Goal: Task Accomplishment & Management: Use online tool/utility

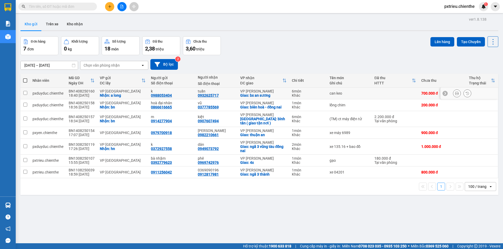
click at [339, 95] on div "can keo" at bounding box center [349, 93] width 40 height 4
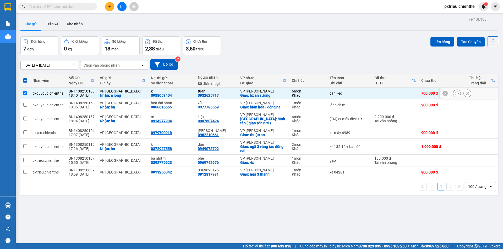
click at [351, 94] on div "can keo" at bounding box center [349, 93] width 40 height 4
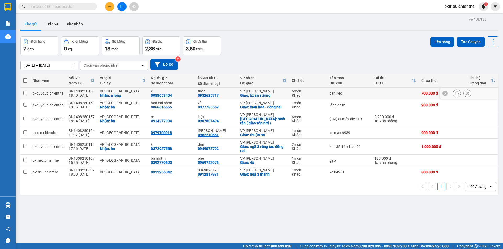
click at [351, 94] on div "can keo" at bounding box center [349, 93] width 40 height 4
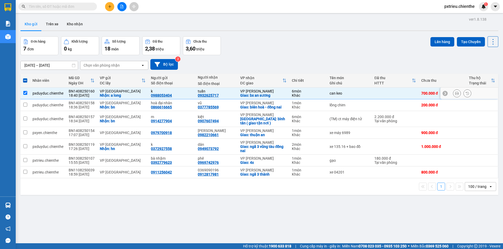
click at [363, 96] on td "can keo" at bounding box center [349, 94] width 45 height 12
checkbox input "false"
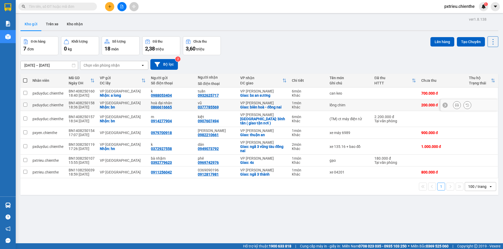
click at [355, 107] on div "lồng chim" at bounding box center [349, 105] width 40 height 4
checkbox input "true"
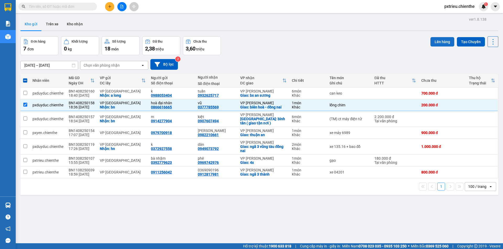
click at [443, 41] on button "Lên hàng" at bounding box center [442, 41] width 24 height 9
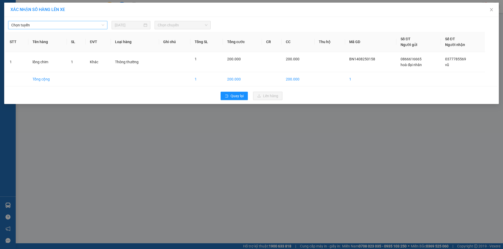
click at [102, 26] on span "Chọn tuyến" at bounding box center [57, 25] width 93 height 8
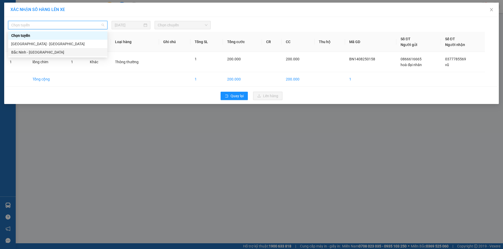
click at [45, 52] on div "Bắc Ninh - [GEOGRAPHIC_DATA]" at bounding box center [57, 52] width 93 height 6
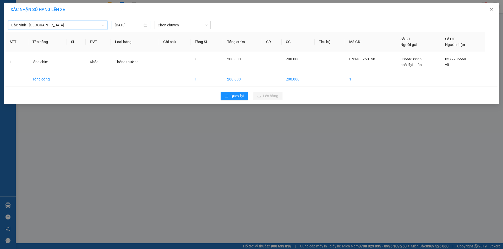
click at [142, 26] on input "[DATE]" at bounding box center [129, 25] width 28 height 6
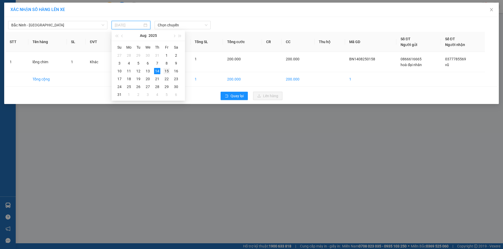
click at [165, 73] on div "15" at bounding box center [166, 71] width 6 height 6
type input "[DATE]"
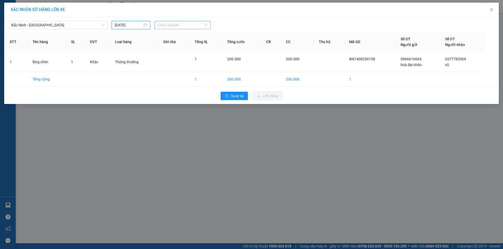
click at [195, 24] on span "Chọn chuyến" at bounding box center [183, 25] width 50 height 8
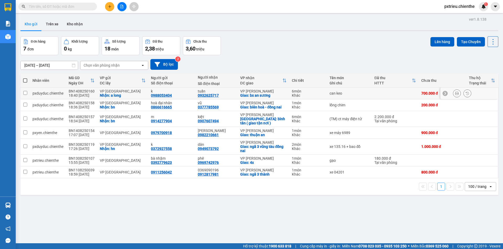
click at [345, 91] on div "can keo" at bounding box center [349, 93] width 40 height 4
checkbox input "true"
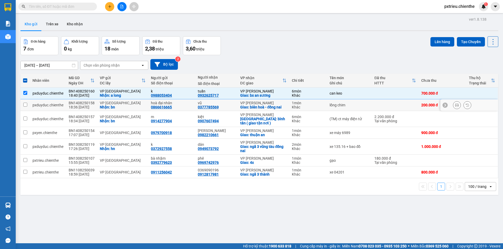
click at [348, 107] on div "lồng chim" at bounding box center [349, 105] width 40 height 4
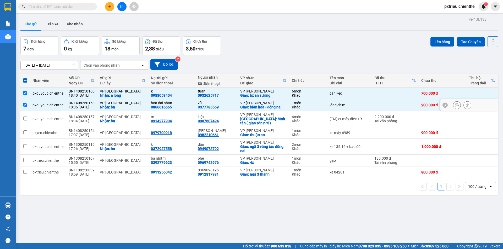
click at [345, 103] on div "lồng chim" at bounding box center [349, 105] width 40 height 4
checkbox input "false"
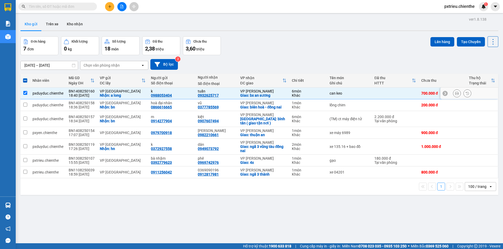
click at [348, 92] on div "can keo" at bounding box center [349, 93] width 40 height 4
checkbox input "false"
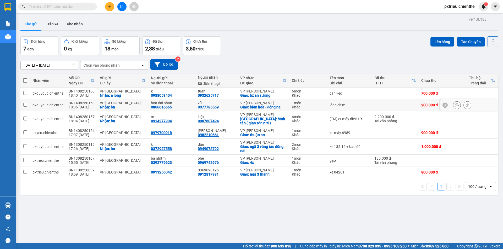
click at [347, 102] on td "lồng chim" at bounding box center [349, 105] width 45 height 12
checkbox input "true"
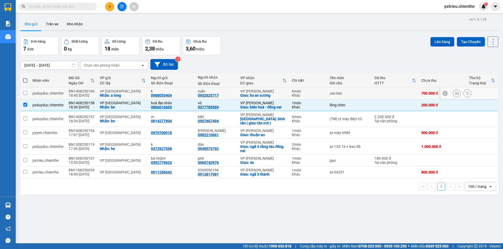
click at [348, 92] on div "can keo" at bounding box center [349, 93] width 40 height 4
checkbox input "true"
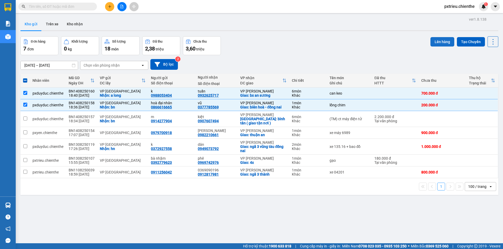
click at [431, 44] on button "Lên hàng" at bounding box center [442, 41] width 24 height 9
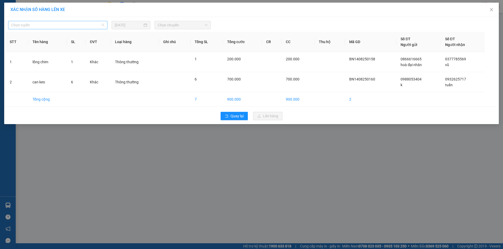
click at [98, 26] on span "Chọn tuyến" at bounding box center [57, 25] width 93 height 8
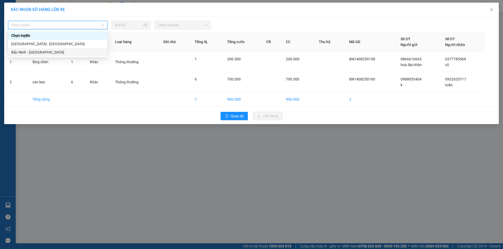
click at [32, 52] on div "Bắc Ninh - [GEOGRAPHIC_DATA]" at bounding box center [57, 52] width 93 height 6
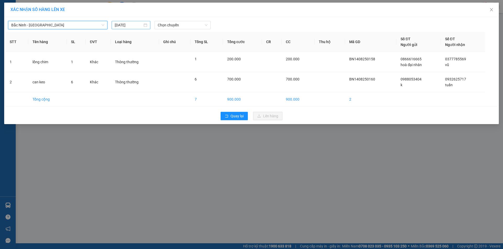
click at [146, 25] on div "[DATE]" at bounding box center [131, 25] width 32 height 6
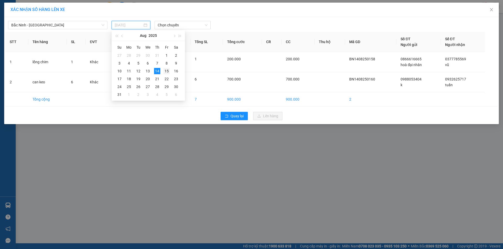
click at [169, 72] on div "15" at bounding box center [166, 71] width 6 height 6
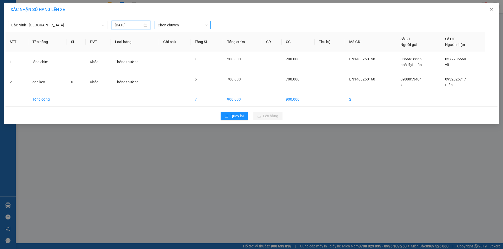
type input "[DATE]"
click at [188, 24] on span "Chọn chuyến" at bounding box center [183, 25] width 50 height 8
click at [183, 43] on div "05:00 - 99F-002.93" at bounding box center [178, 44] width 41 height 6
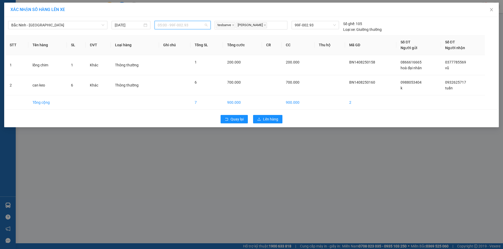
click at [198, 25] on span "05:00 - 99F-002.93" at bounding box center [183, 25] width 50 height 8
click at [322, 26] on span "99F-002.93" at bounding box center [314, 25] width 41 height 8
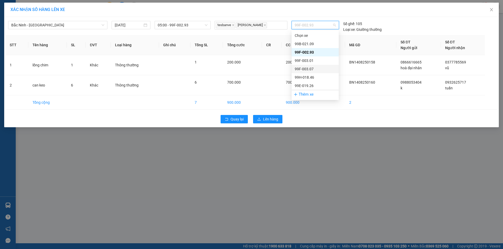
click at [311, 69] on div "99F-003.07" at bounding box center [314, 69] width 41 height 6
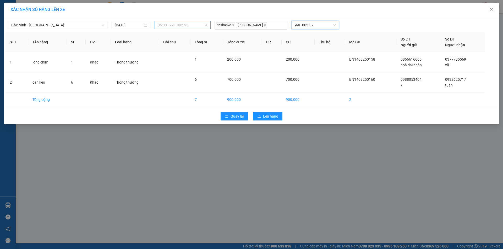
click at [202, 22] on span "05:00 - 99F-002.93" at bounding box center [183, 25] width 50 height 8
click at [180, 50] on div "05:10 - 99F-002.93" at bounding box center [178, 52] width 41 height 6
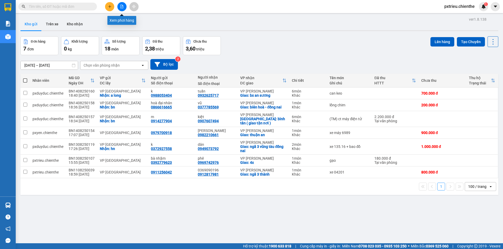
click at [121, 7] on icon "file-add" at bounding box center [121, 7] width 3 height 4
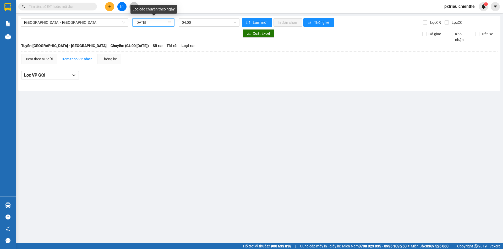
click at [171, 24] on div "[DATE]" at bounding box center [153, 23] width 36 height 6
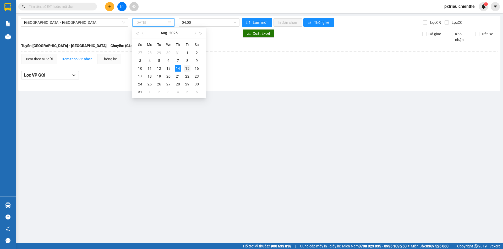
click at [188, 70] on div "15" at bounding box center [187, 68] width 6 height 6
type input "[DATE]"
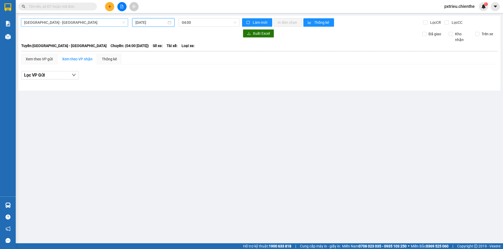
click at [123, 22] on span "[PERSON_NAME] - [GEOGRAPHIC_DATA]" at bounding box center [74, 23] width 101 height 8
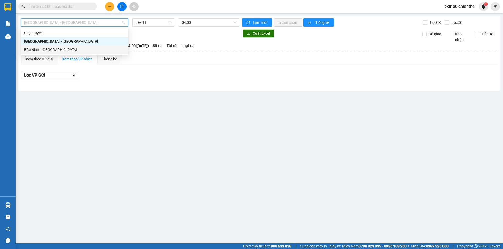
click at [57, 50] on div "Bắc Ninh - [GEOGRAPHIC_DATA]" at bounding box center [74, 50] width 101 height 6
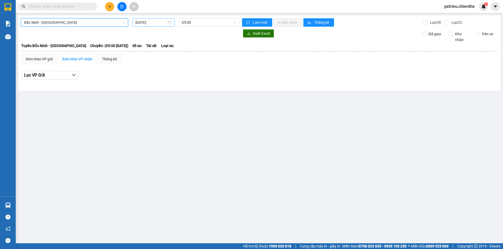
click at [168, 24] on div "[DATE]" at bounding box center [153, 23] width 36 height 6
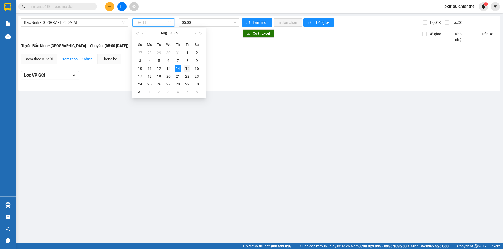
click at [187, 67] on div "15" at bounding box center [187, 68] width 6 height 6
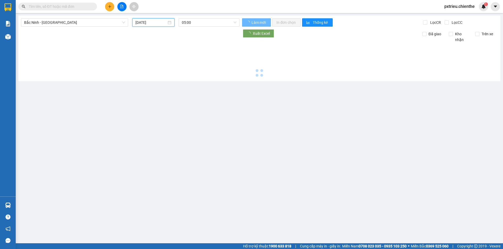
type input "[DATE]"
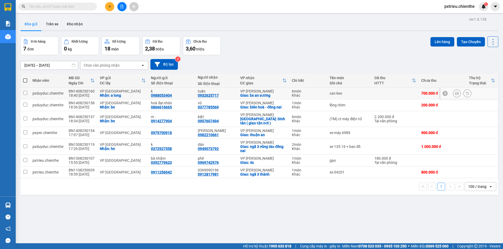
click at [362, 94] on div "can keo" at bounding box center [349, 93] width 40 height 4
checkbox input "true"
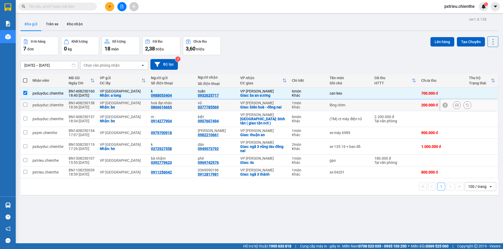
click at [354, 108] on td "lồng chim" at bounding box center [349, 105] width 45 height 12
checkbox input "true"
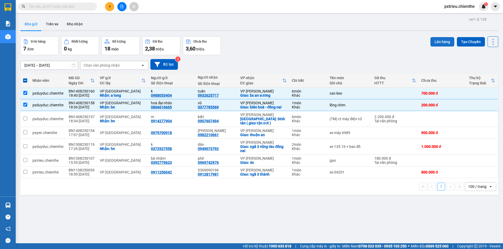
click at [442, 42] on button "Lên hàng" at bounding box center [442, 41] width 24 height 9
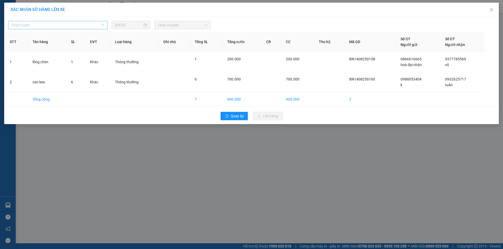
click at [101, 26] on span "Chọn tuyến" at bounding box center [57, 25] width 93 height 8
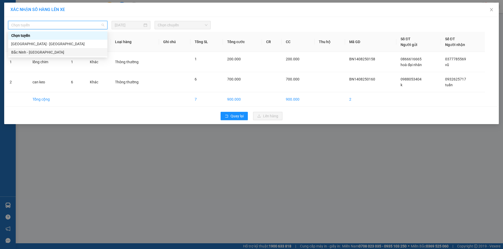
click at [40, 55] on div "Bắc Ninh - [GEOGRAPHIC_DATA]" at bounding box center [57, 52] width 93 height 6
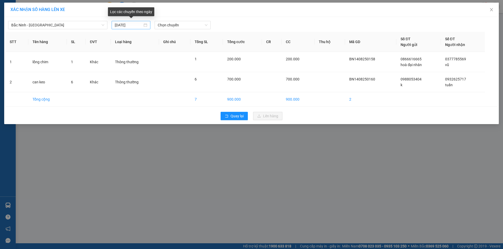
click at [147, 25] on div "[DATE]" at bounding box center [131, 25] width 32 height 6
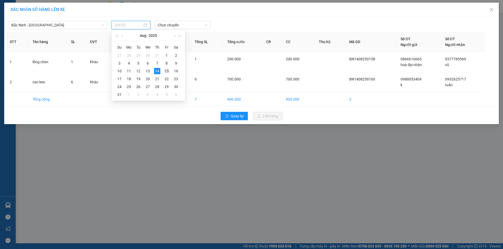
click at [166, 74] on div "15" at bounding box center [166, 71] width 6 height 6
type input "[DATE]"
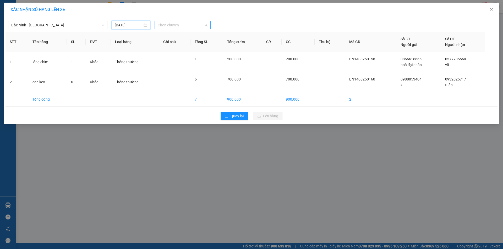
click at [190, 24] on span "Chọn chuyến" at bounding box center [183, 25] width 50 height 8
click at [184, 43] on div "05:00 - 99F-002.93" at bounding box center [178, 44] width 41 height 6
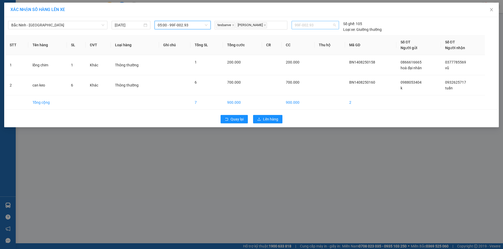
click at [332, 26] on span "99F-002.93" at bounding box center [314, 25] width 41 height 8
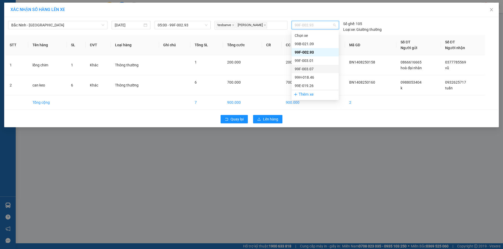
click at [308, 67] on div "99F-003.07" at bounding box center [314, 69] width 41 height 6
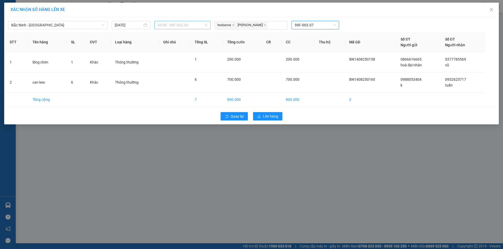
click at [194, 25] on span "05:00 - 99F-002.93" at bounding box center [183, 25] width 50 height 8
click at [200, 23] on span "05:00 - 99F-002.93" at bounding box center [183, 25] width 50 height 8
click at [321, 22] on span "99F-003.07" at bounding box center [314, 25] width 41 height 8
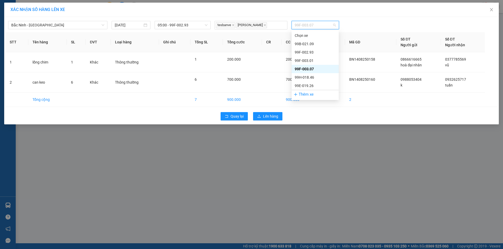
click at [305, 69] on div "99F-003.07" at bounding box center [314, 69] width 41 height 6
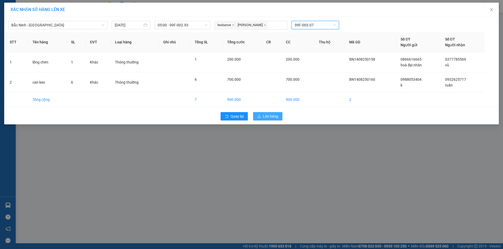
click at [271, 116] on span "Lên hàng" at bounding box center [270, 117] width 15 height 6
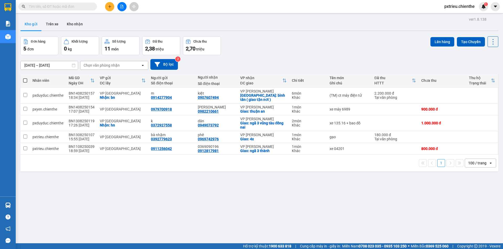
click at [123, 9] on button at bounding box center [121, 6] width 9 height 9
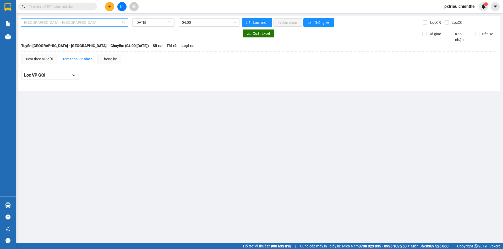
click at [112, 24] on span "[PERSON_NAME] - [GEOGRAPHIC_DATA]" at bounding box center [74, 23] width 101 height 8
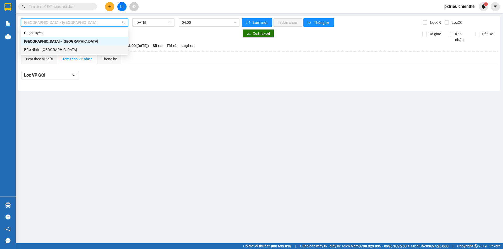
click at [71, 50] on div "Bắc Ninh - [GEOGRAPHIC_DATA]" at bounding box center [74, 50] width 101 height 6
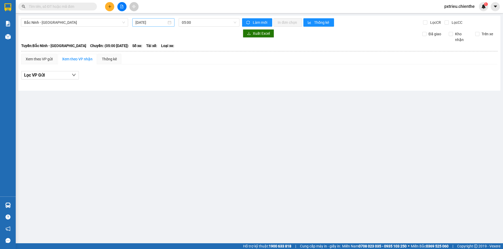
click at [168, 22] on div "[DATE]" at bounding box center [153, 23] width 36 height 6
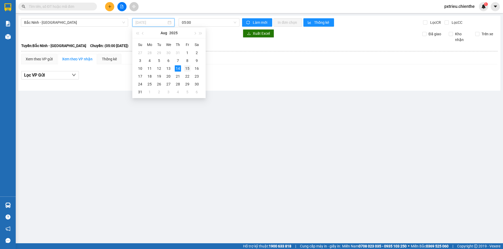
click at [187, 69] on div "15" at bounding box center [187, 68] width 6 height 6
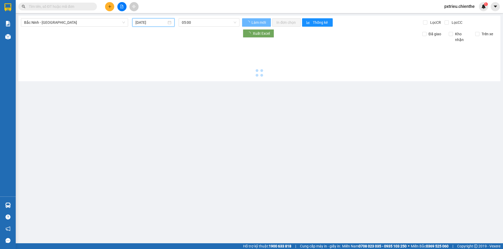
type input "[DATE]"
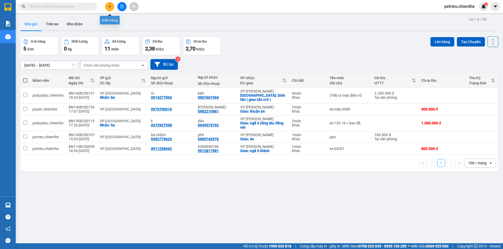
click at [121, 7] on icon "file-add" at bounding box center [122, 7] width 4 height 4
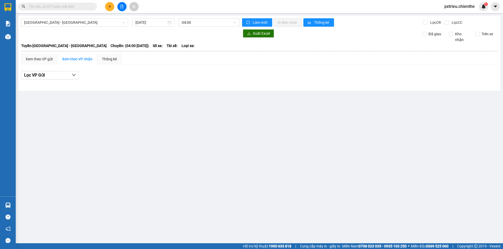
click at [119, 23] on span "[GEOGRAPHIC_DATA] - [GEOGRAPHIC_DATA]" at bounding box center [74, 23] width 101 height 8
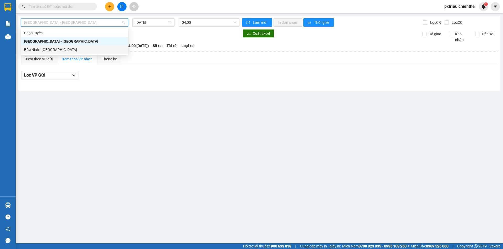
click at [53, 49] on div "Bắc Ninh - [GEOGRAPHIC_DATA]" at bounding box center [74, 50] width 101 height 6
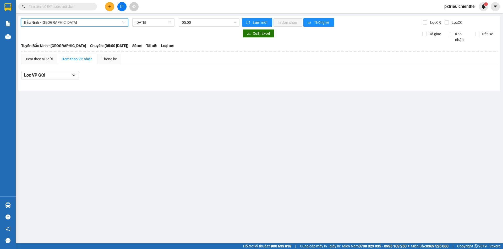
click at [204, 21] on span "05:00" at bounding box center [209, 23] width 54 height 8
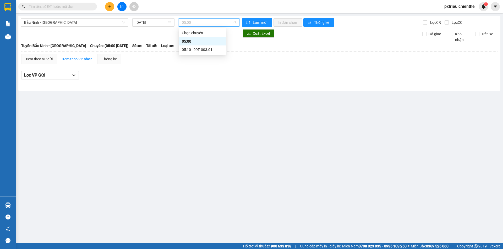
click at [170, 24] on div "[DATE]" at bounding box center [153, 23] width 36 height 6
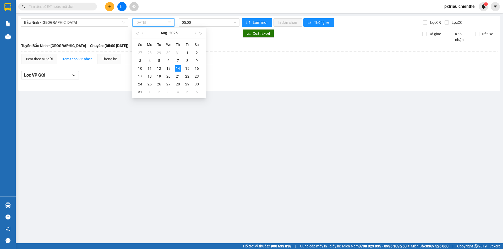
click at [186, 69] on div "15" at bounding box center [187, 68] width 6 height 6
type input "[DATE]"
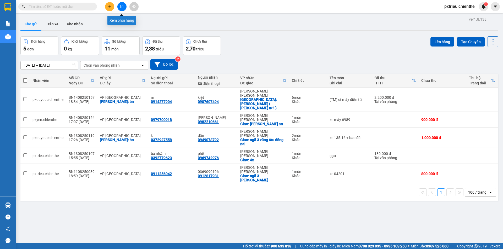
click at [124, 9] on button at bounding box center [121, 6] width 9 height 9
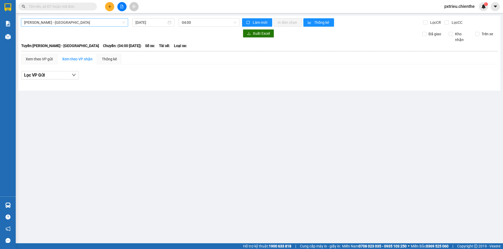
click at [117, 23] on span "[PERSON_NAME] - [GEOGRAPHIC_DATA]" at bounding box center [74, 23] width 101 height 8
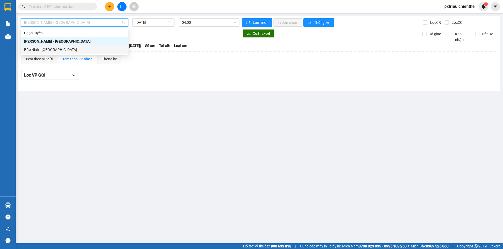
click at [51, 52] on div "Bắc Ninh - [GEOGRAPHIC_DATA]" at bounding box center [74, 50] width 101 height 6
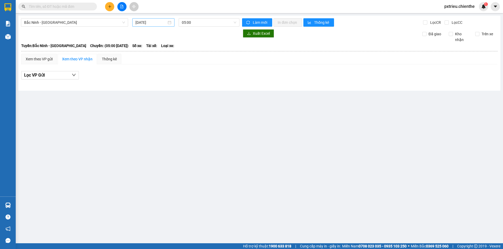
click at [170, 22] on div "[DATE]" at bounding box center [153, 23] width 36 height 6
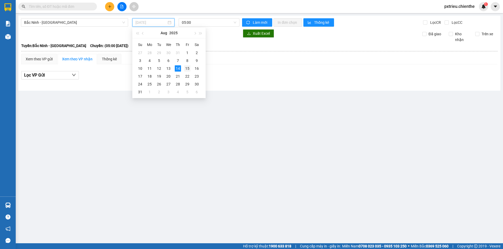
click at [186, 66] on div "15" at bounding box center [187, 68] width 6 height 6
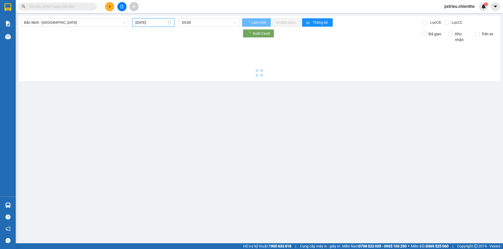
type input "[DATE]"
